Goal: Task Accomplishment & Management: Use online tool/utility

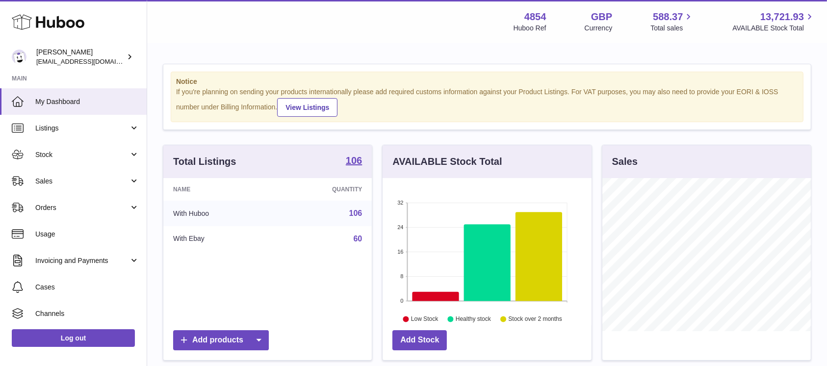
scroll to position [153, 208]
click at [84, 187] on link "Sales" at bounding box center [73, 181] width 147 height 26
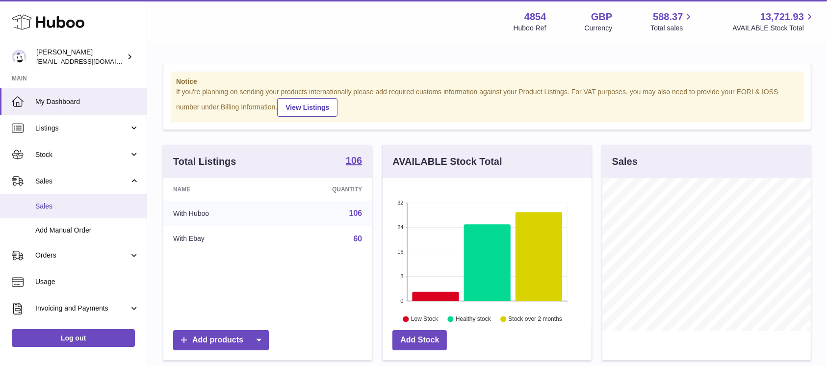
click at [84, 198] on link "Sales" at bounding box center [73, 206] width 147 height 24
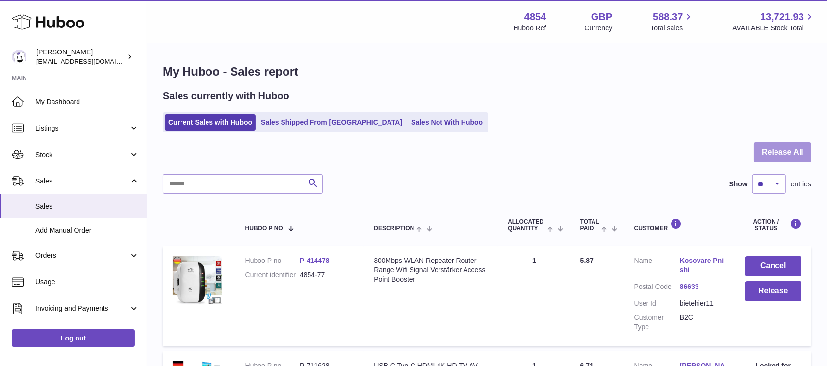
click at [786, 146] on button "Release All" at bounding box center [782, 152] width 57 height 20
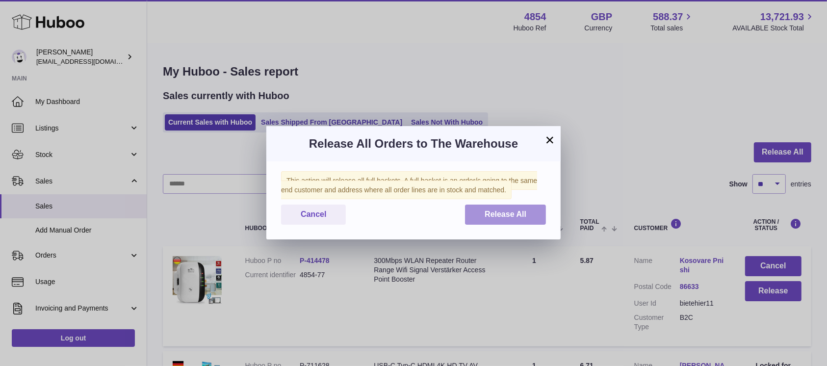
click at [506, 217] on span "Release All" at bounding box center [506, 214] width 42 height 8
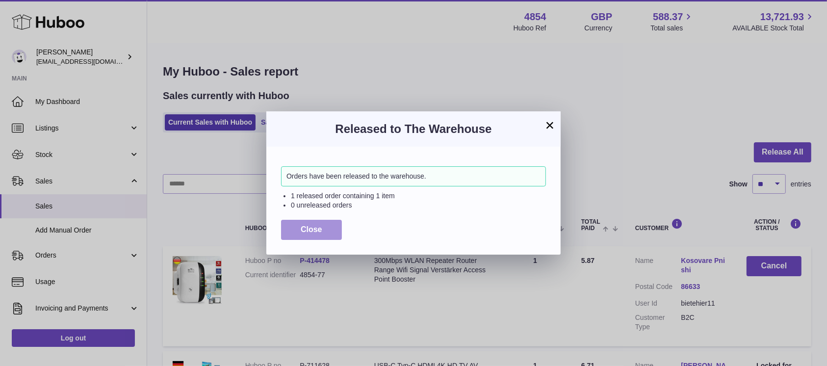
click at [306, 228] on span "Close" at bounding box center [312, 229] width 22 height 8
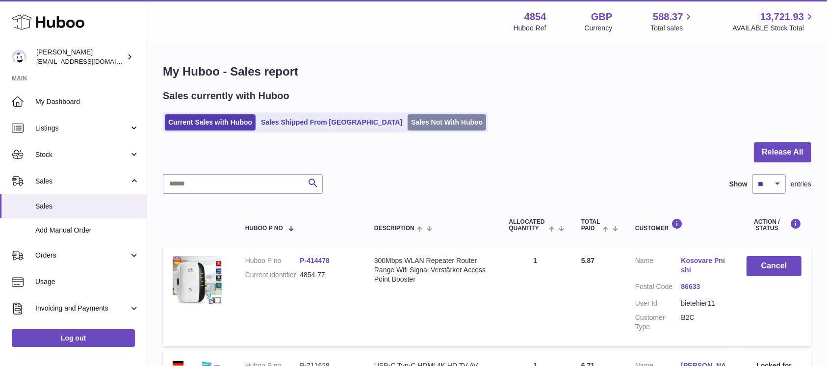
click at [408, 118] on link "Sales Not With Huboo" at bounding box center [447, 122] width 78 height 16
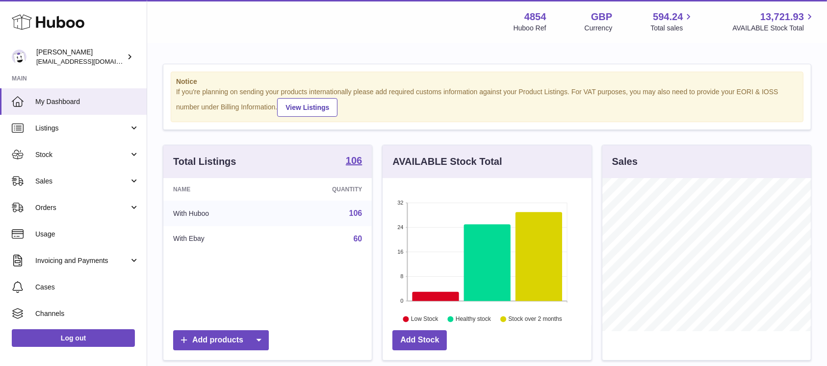
scroll to position [153, 208]
click at [75, 182] on span "Sales" at bounding box center [82, 181] width 94 height 9
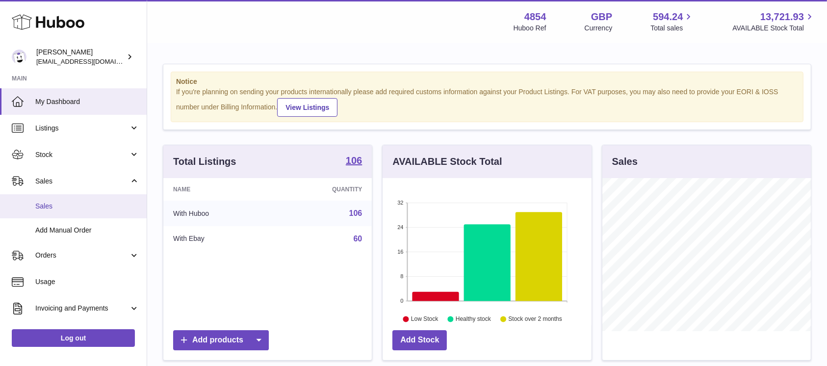
click at [70, 202] on span "Sales" at bounding box center [87, 206] width 104 height 9
